Goal: Information Seeking & Learning: Find specific fact

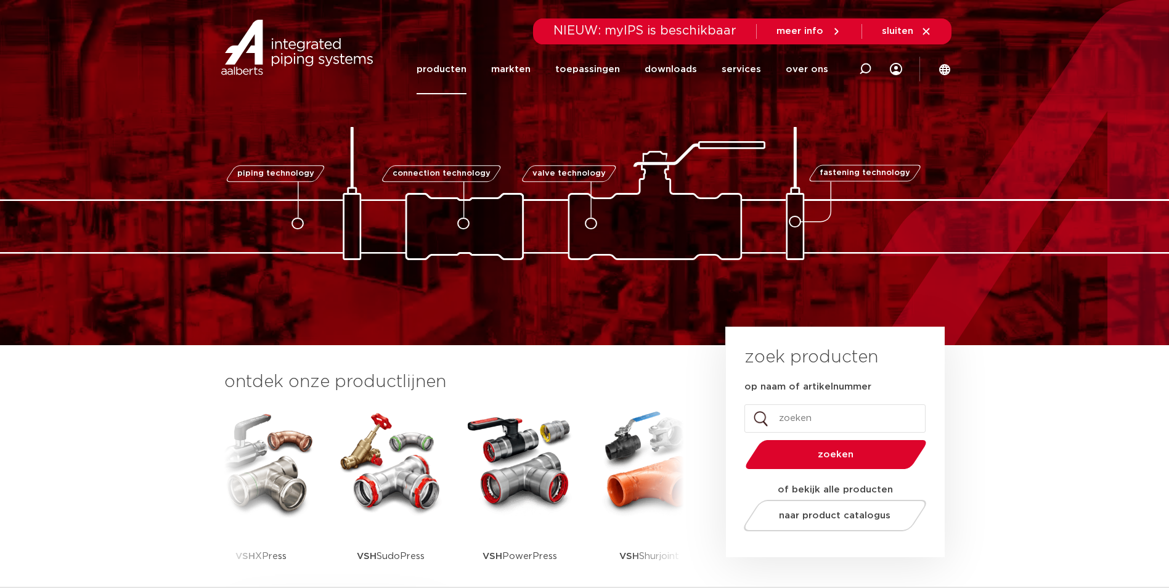
click at [466, 70] on link "producten" at bounding box center [442, 69] width 50 height 50
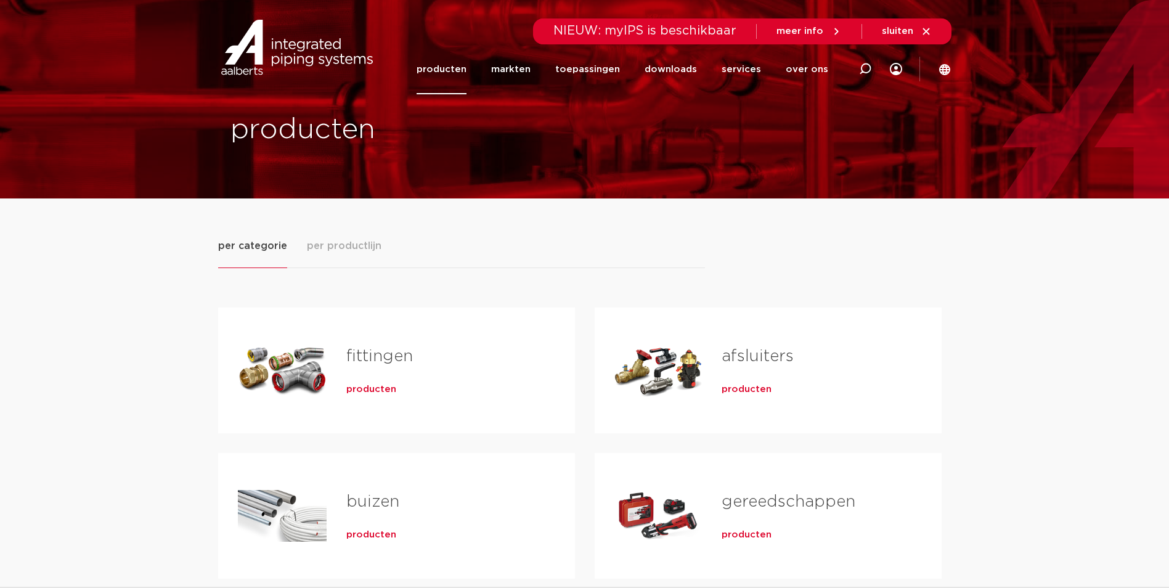
click at [365, 388] on span "producten" at bounding box center [371, 389] width 50 height 12
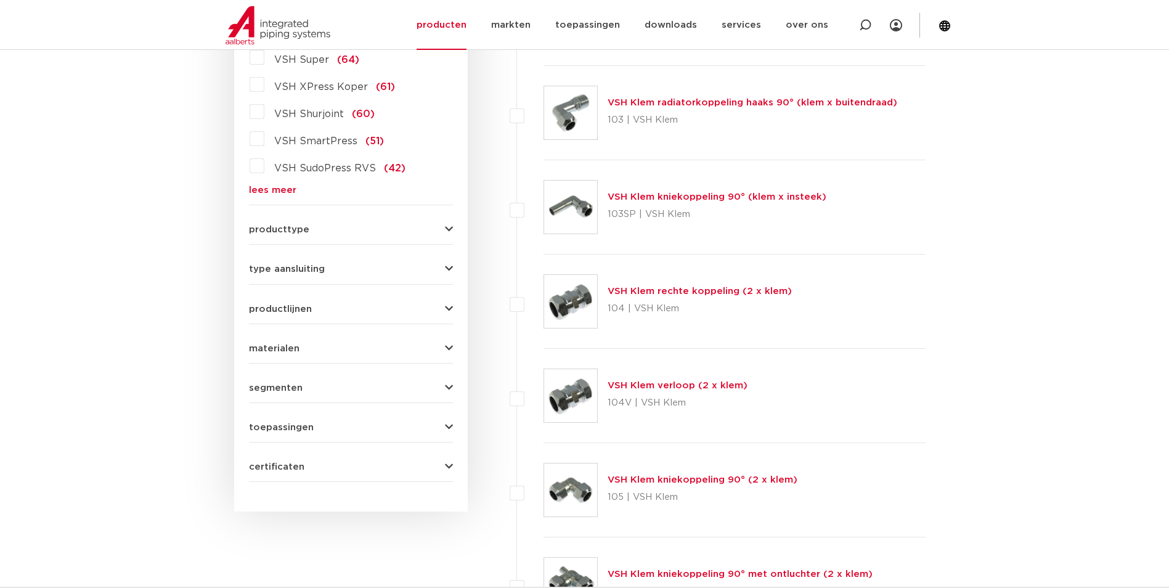
click at [432, 311] on button "productlijnen" at bounding box center [351, 308] width 204 height 9
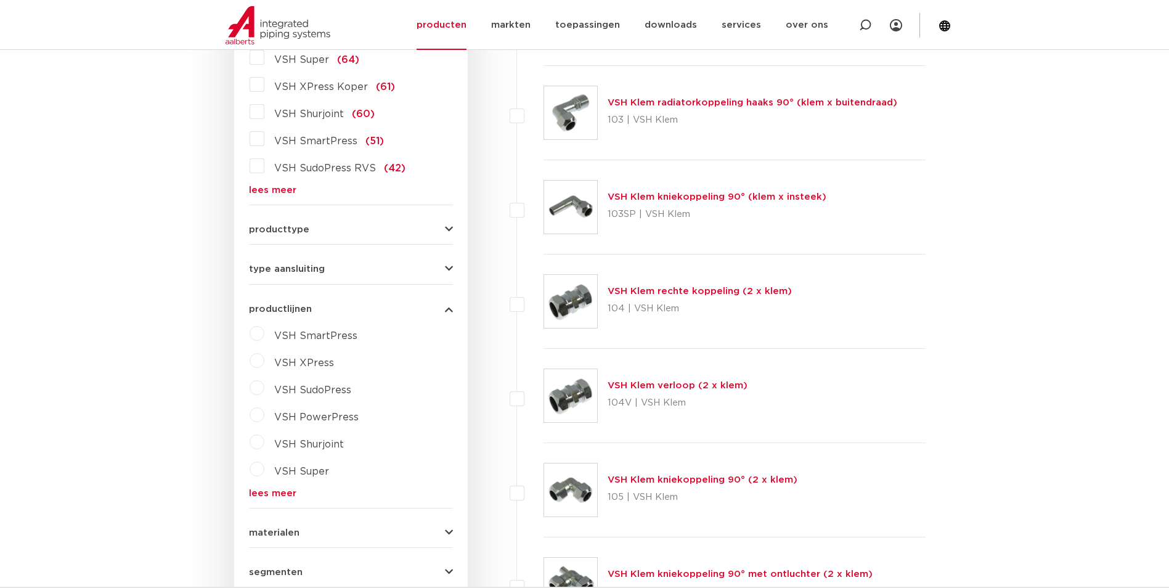
click at [432, 311] on button "productlijnen" at bounding box center [351, 308] width 204 height 9
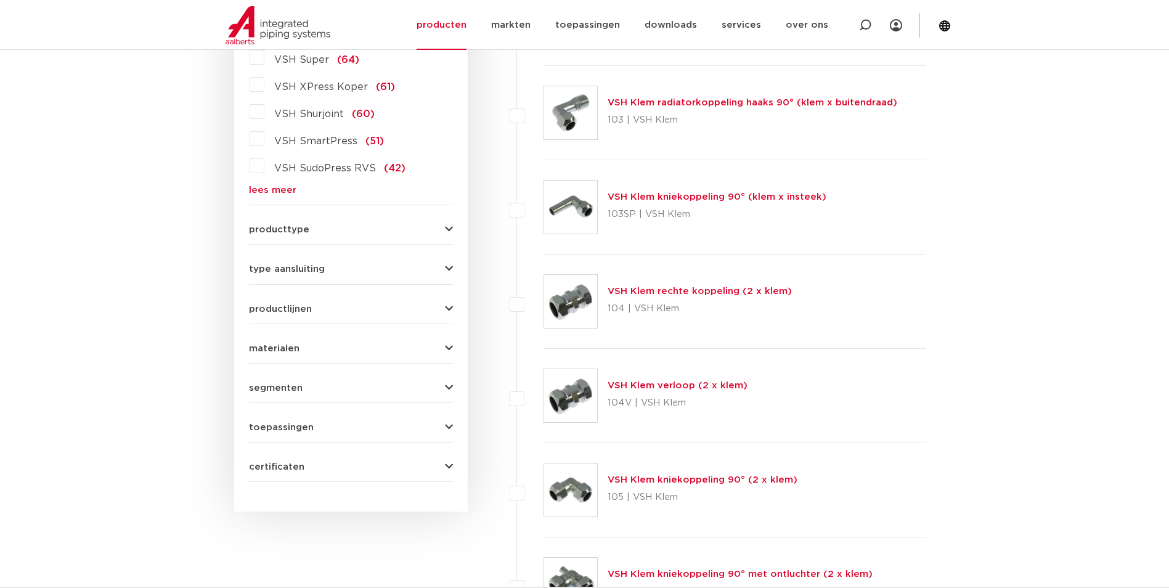
click at [279, 190] on link "lees meer" at bounding box center [351, 189] width 204 height 9
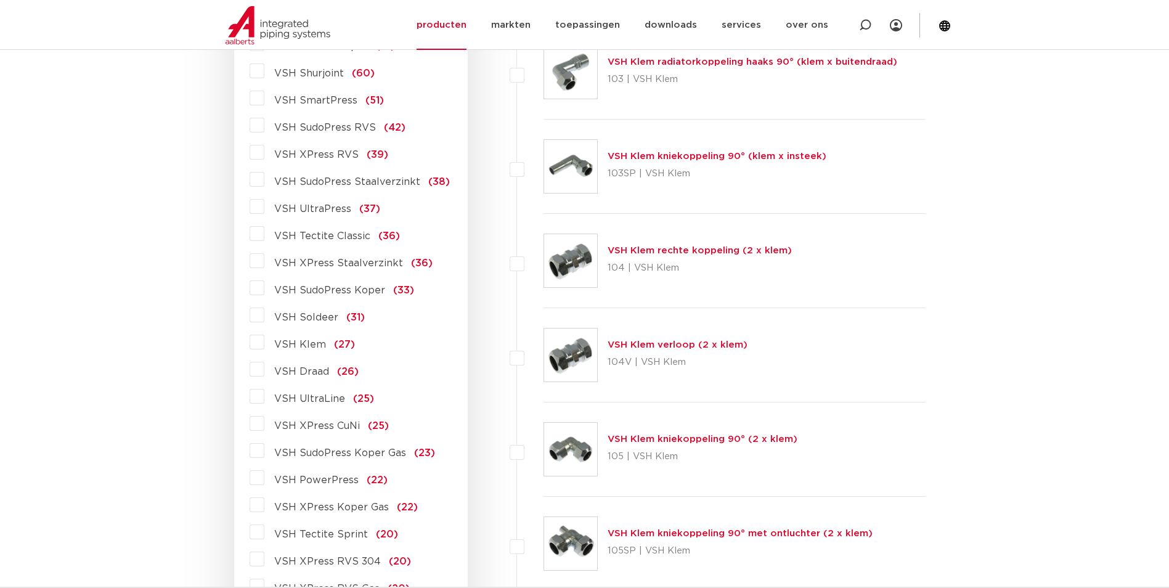
scroll to position [451, 0]
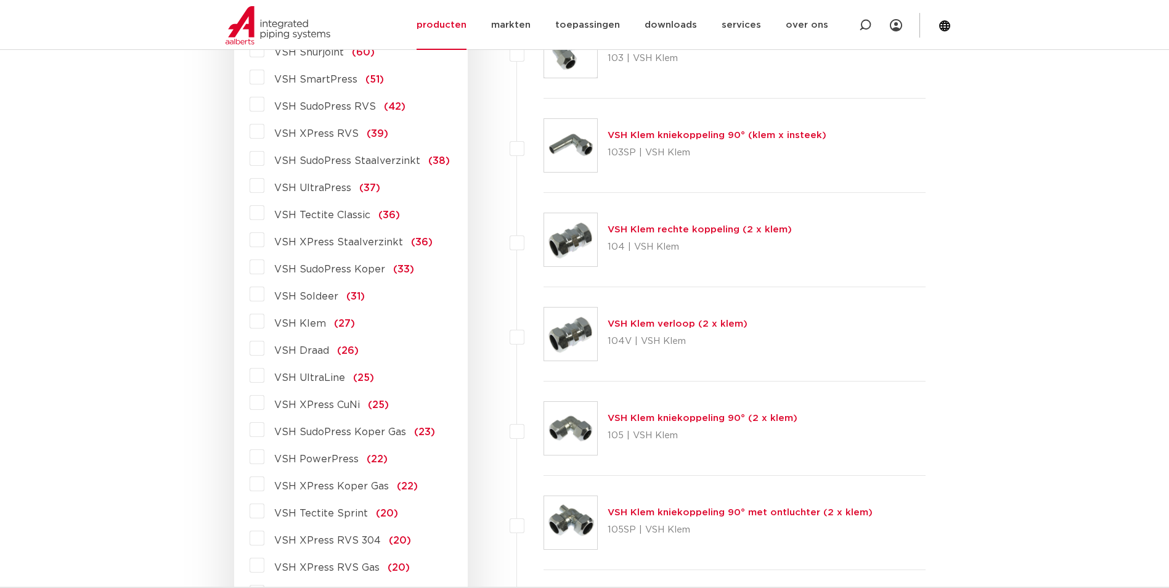
click at [340, 483] on span "VSH XPress Koper Gas" at bounding box center [331, 486] width 115 height 10
click at [0, 0] on input "VSH XPress Koper Gas (22)" at bounding box center [0, 0] width 0 height 0
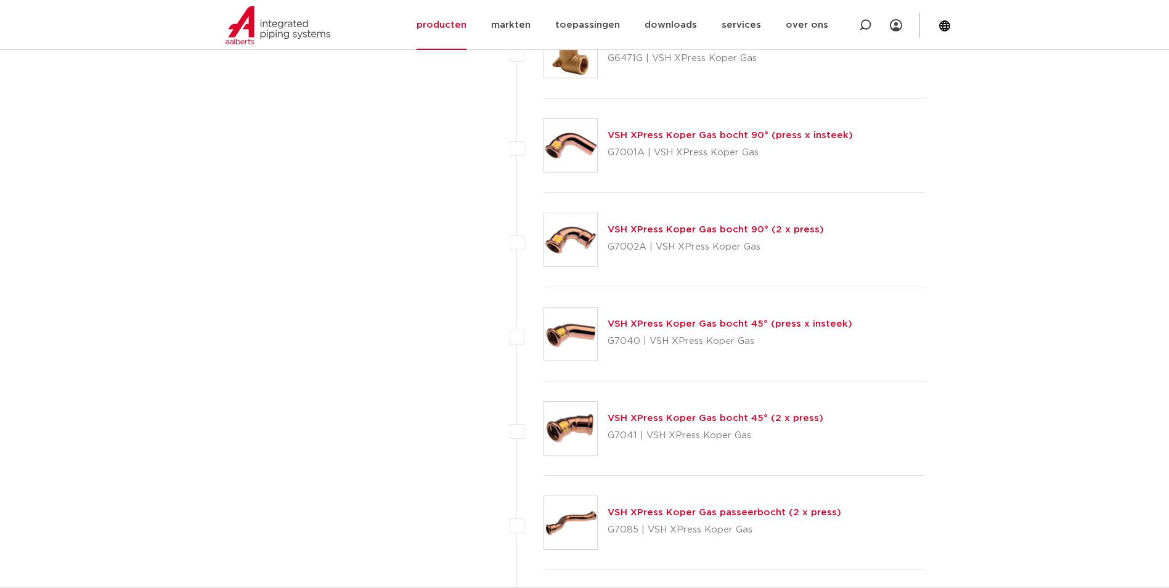
scroll to position [944, 0]
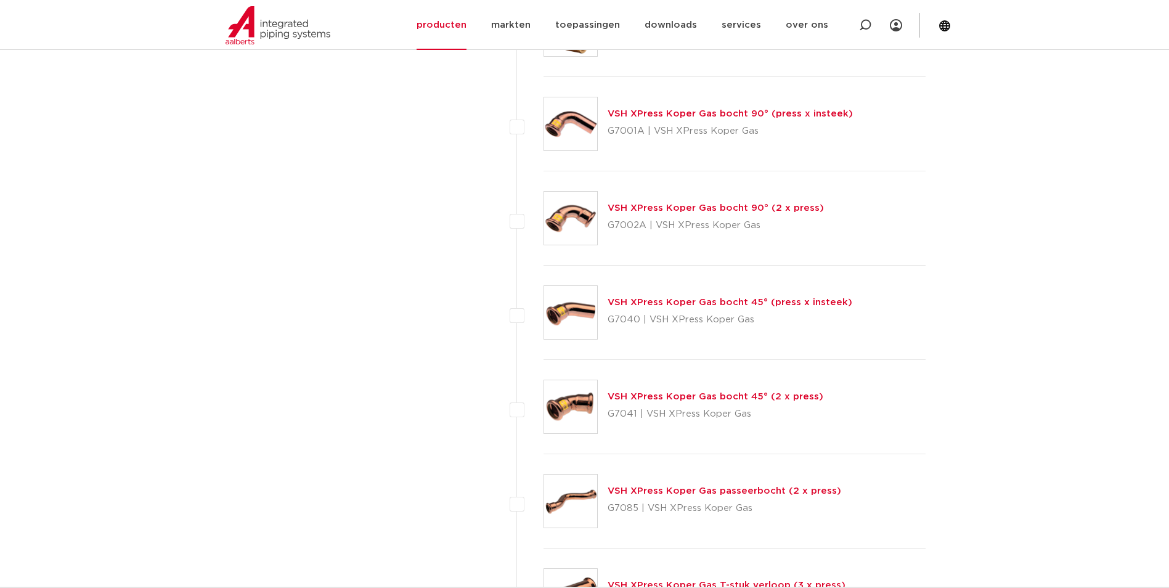
click at [680, 398] on link "VSH XPress Koper Gas bocht 45° (2 x press)" at bounding box center [716, 396] width 216 height 9
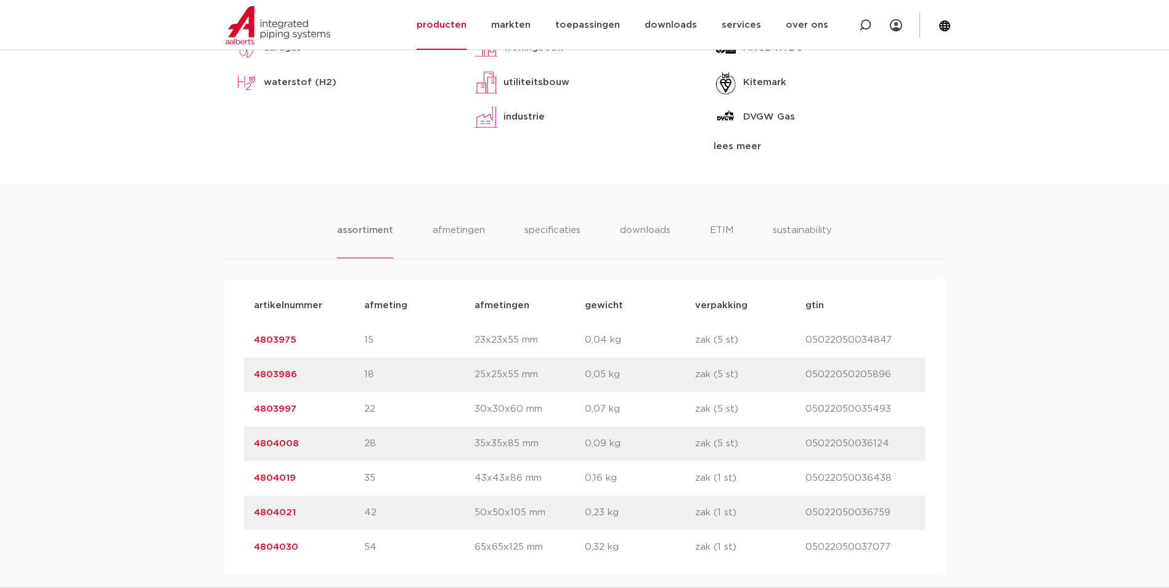
scroll to position [739, 0]
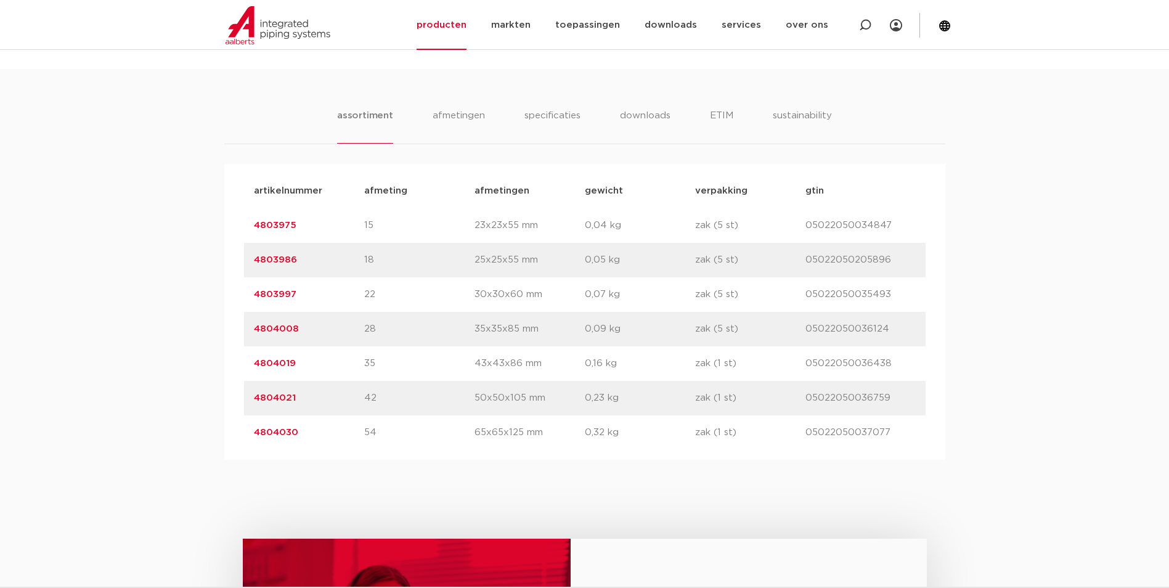
click at [267, 429] on link "4804030" at bounding box center [276, 432] width 44 height 9
click at [266, 429] on link "4804030" at bounding box center [276, 432] width 44 height 9
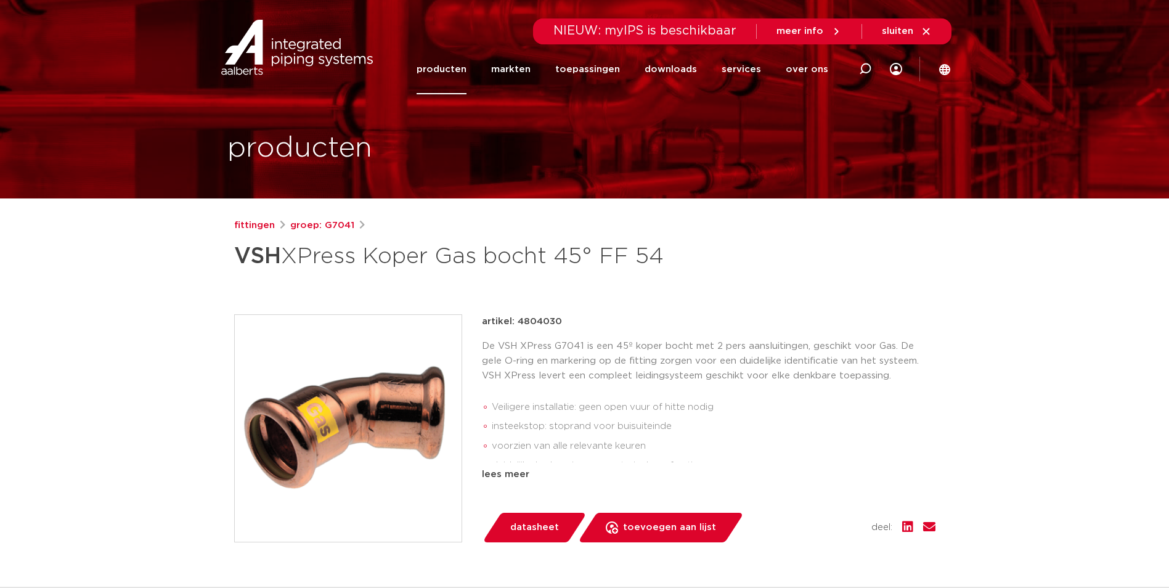
click at [534, 322] on p "artikel: 4804030" at bounding box center [522, 321] width 80 height 15
copy p "4804030"
